Goal: Task Accomplishment & Management: Use online tool/utility

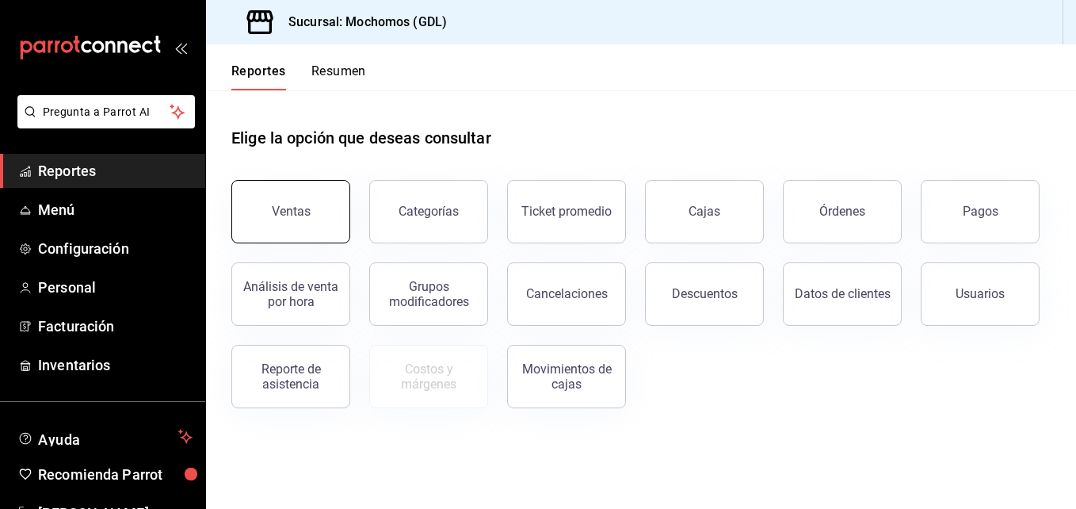
click at [269, 240] on div "Ventas" at bounding box center [281, 202] width 138 height 82
click at [308, 212] on div "Ventas" at bounding box center [291, 211] width 39 height 15
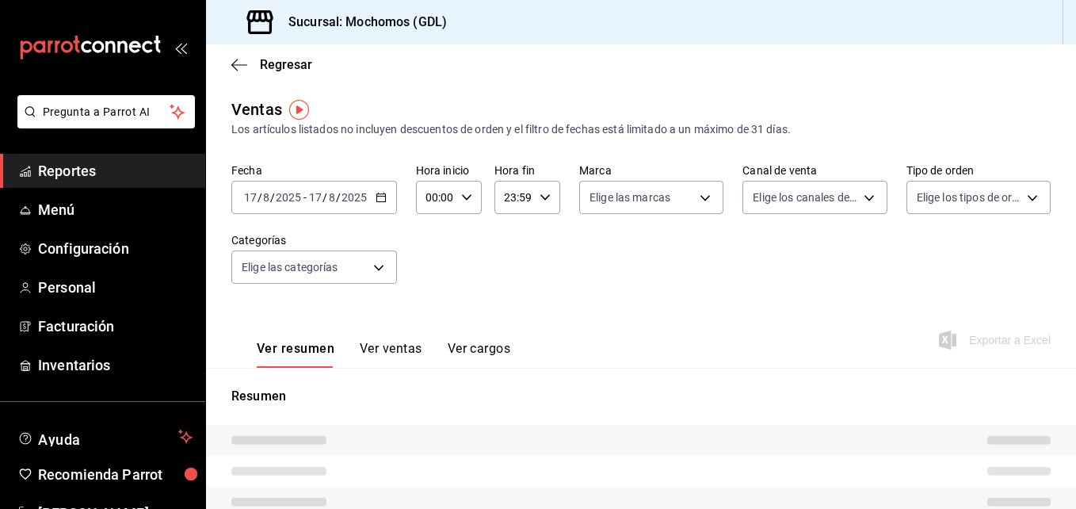
type input "05:00"
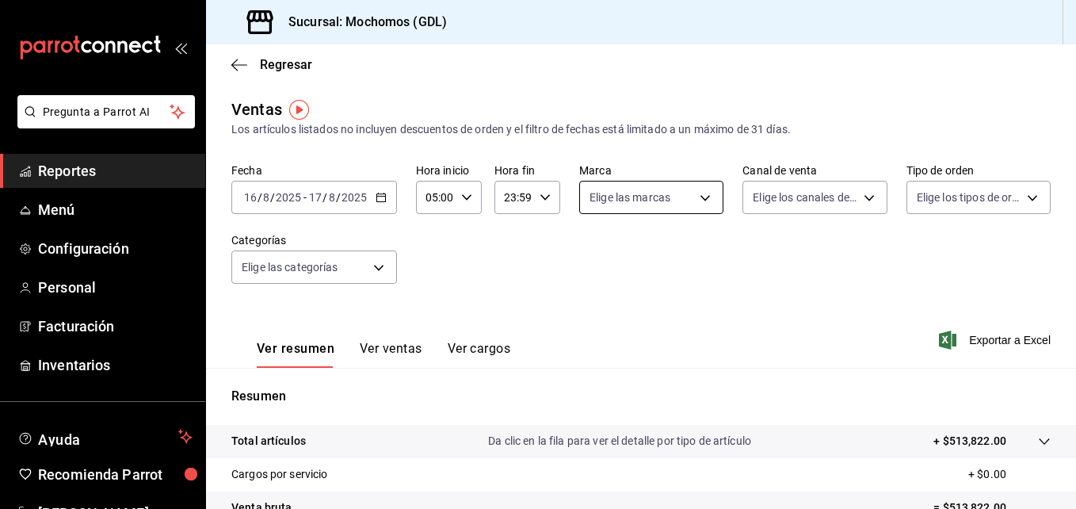
click at [664, 200] on body "Pregunta a Parrot AI Reportes Menú Configuración Personal Facturación Inventari…" at bounding box center [538, 254] width 1076 height 509
click at [616, 347] on li "[PERSON_NAME] (GDL)" at bounding box center [660, 348] width 168 height 36
type input "9cac9703-0c5a-4d8b-addd-5b6b571d65b9"
checkbox input "true"
drag, startPoint x: 1070, startPoint y: 235, endPoint x: 1073, endPoint y: 340, distance: 105.4
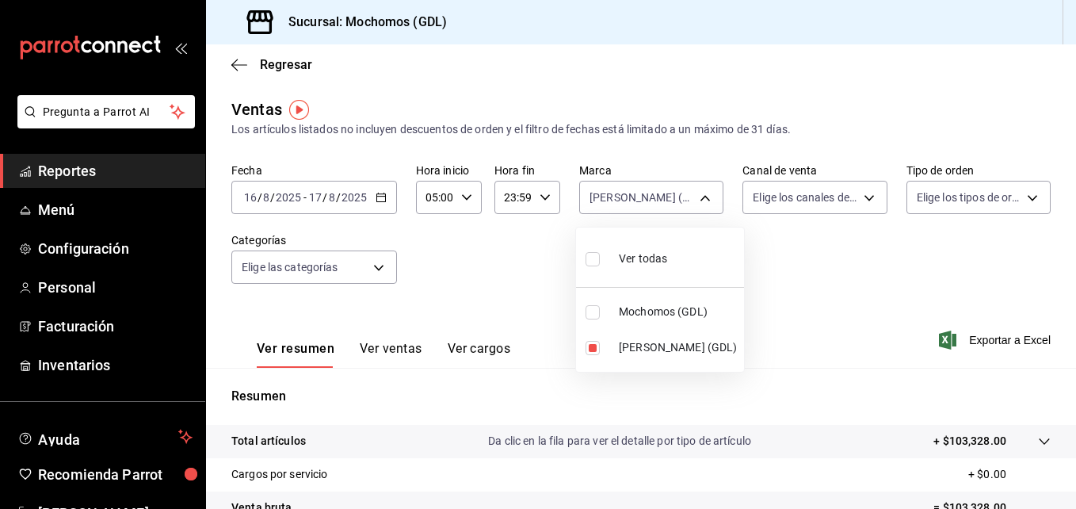
click at [1073, 339] on div at bounding box center [538, 254] width 1076 height 509
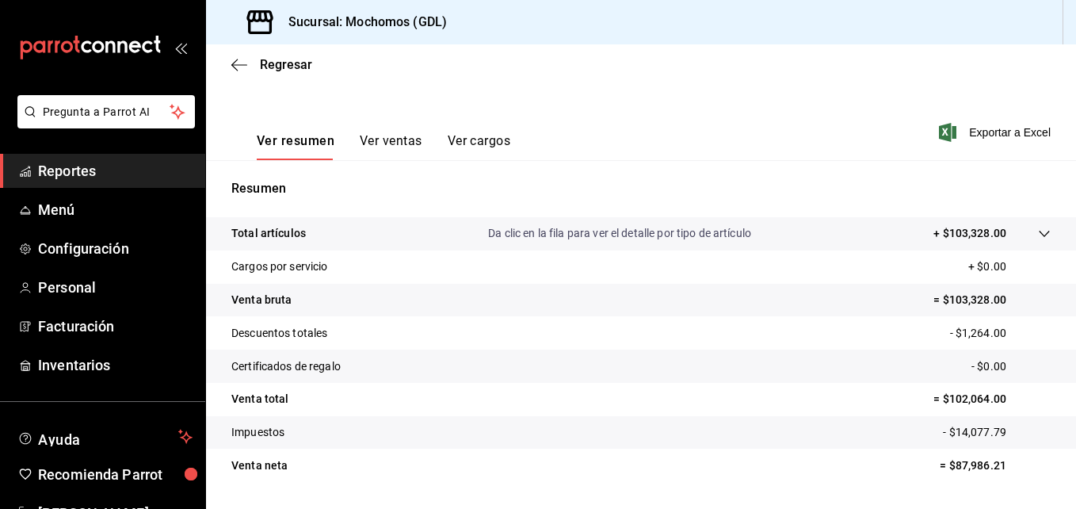
scroll to position [250, 0]
